Goal: Transaction & Acquisition: Purchase product/service

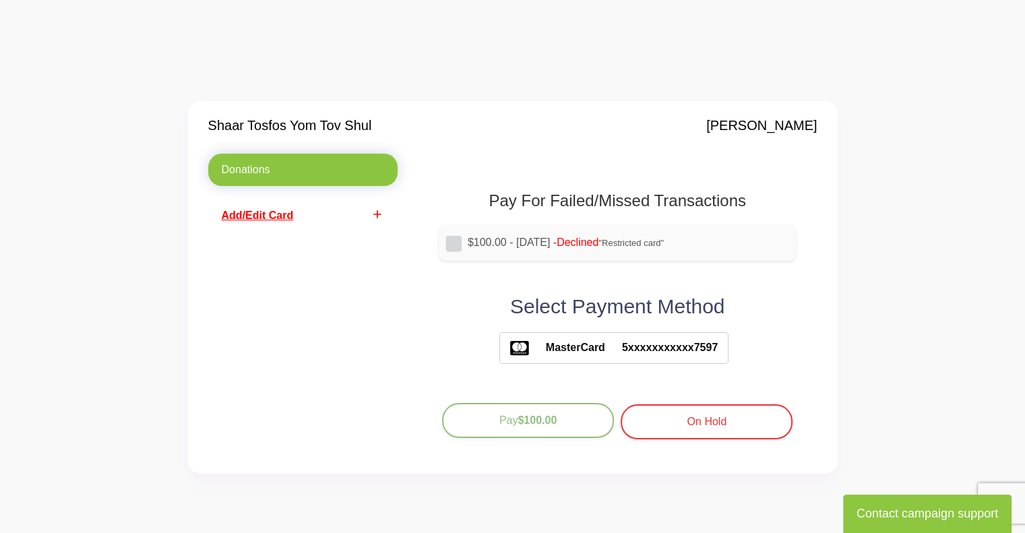
click at [527, 425] on b "$100.00" at bounding box center [537, 419] width 39 height 11
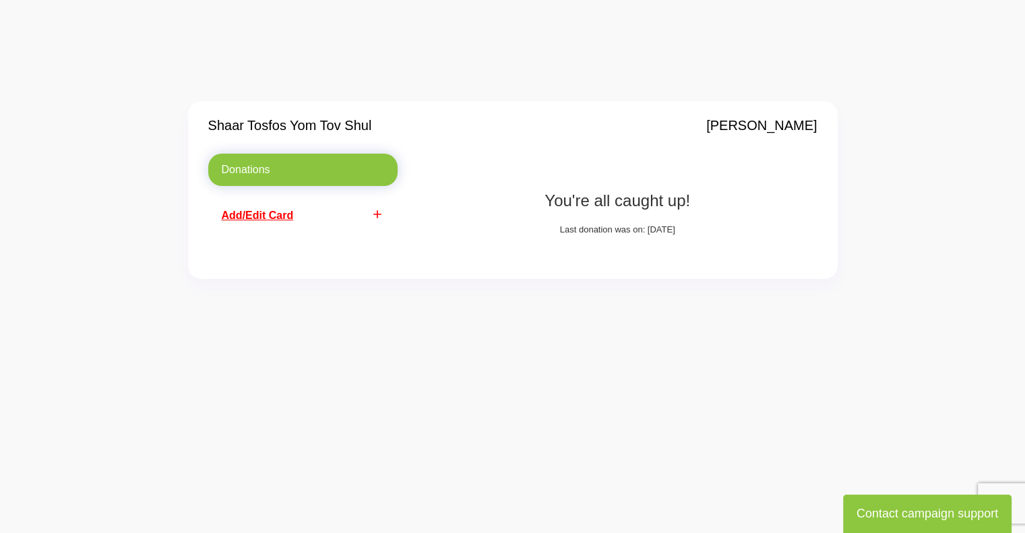
click at [281, 161] on link "Donations" at bounding box center [302, 170] width 189 height 32
click at [240, 171] on link "Donations" at bounding box center [302, 170] width 189 height 32
click at [374, 212] on icon "add" at bounding box center [377, 214] width 13 height 13
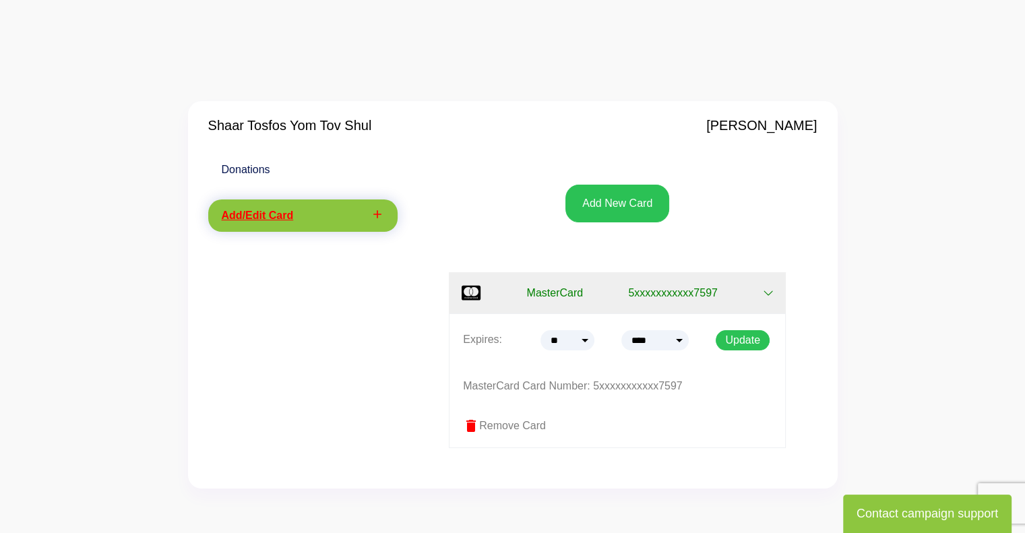
click at [270, 171] on link "Donations" at bounding box center [302, 170] width 189 height 32
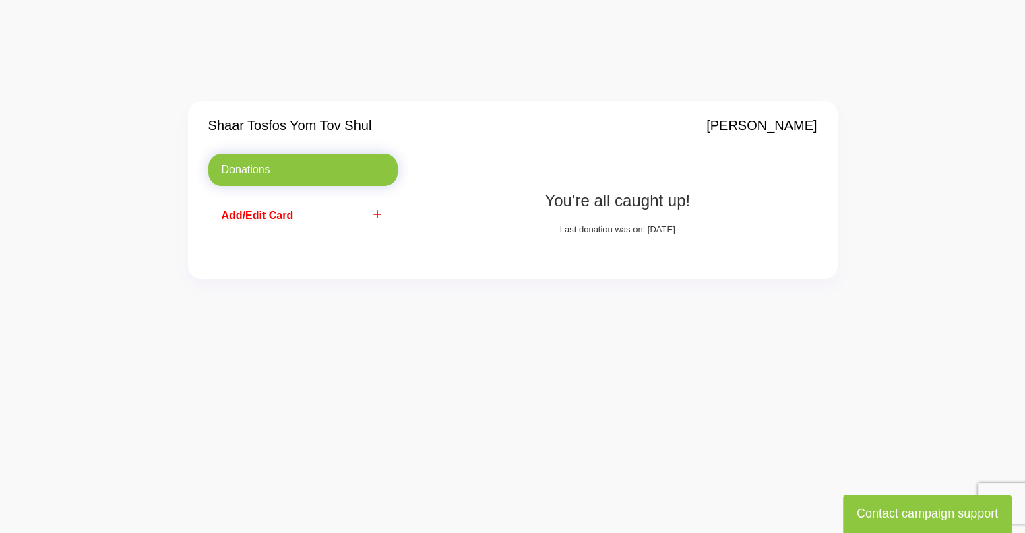
click at [259, 128] on h4 "Shaar Tosfos Yom Tov Shul" at bounding box center [290, 125] width 164 height 16
